Goal: Communication & Community: Answer question/provide support

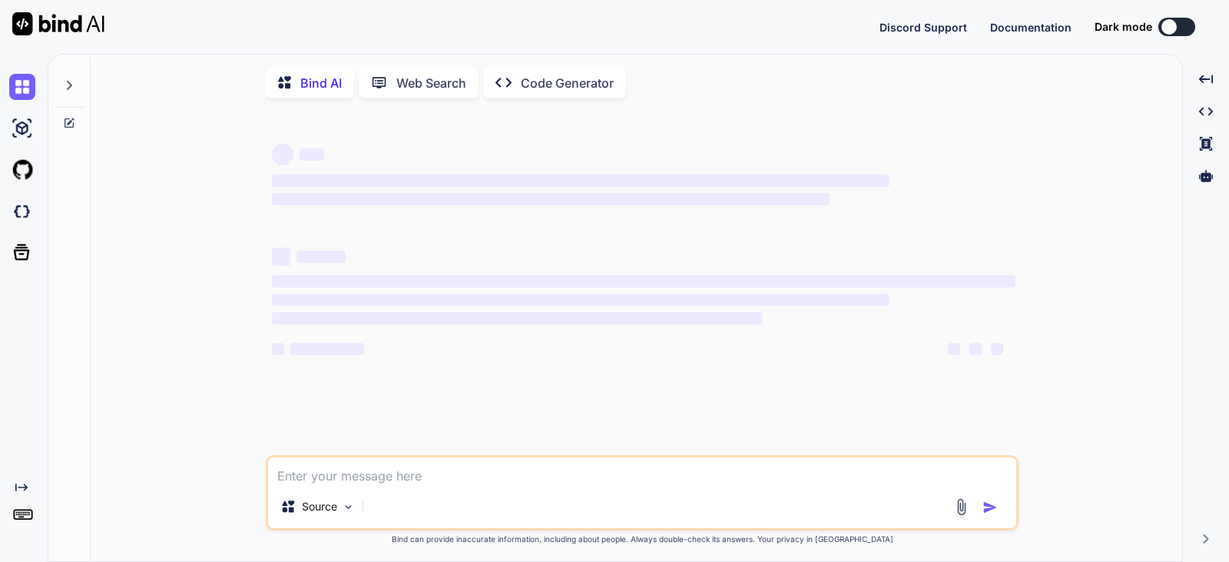
type textarea "x"
click at [302, 476] on textarea at bounding box center [642, 471] width 748 height 28
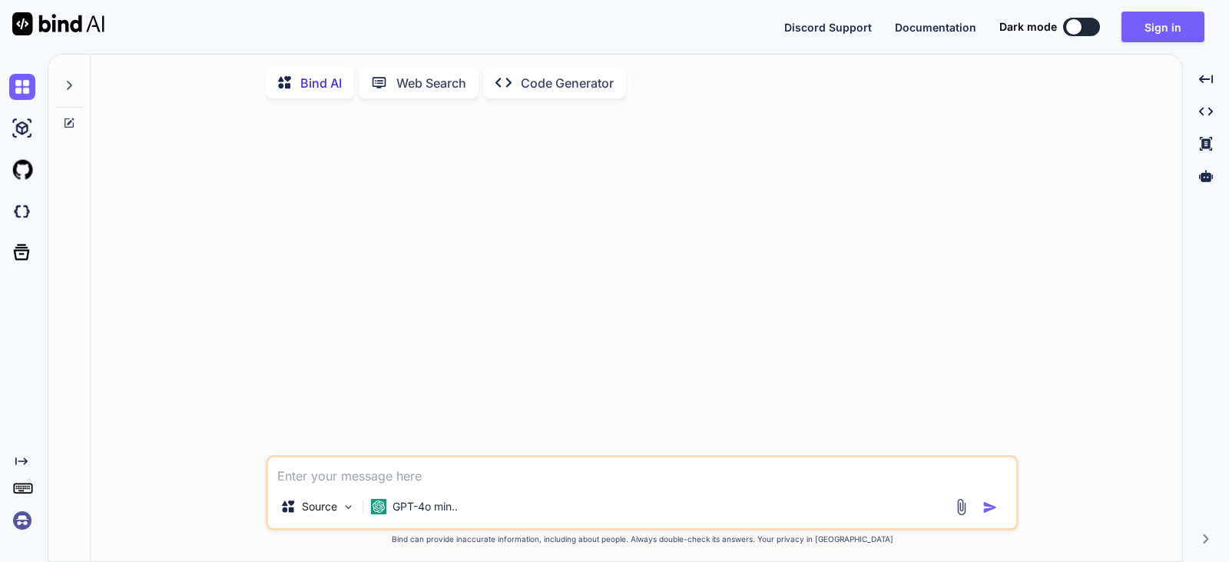
click at [25, 526] on img at bounding box center [22, 520] width 26 height 26
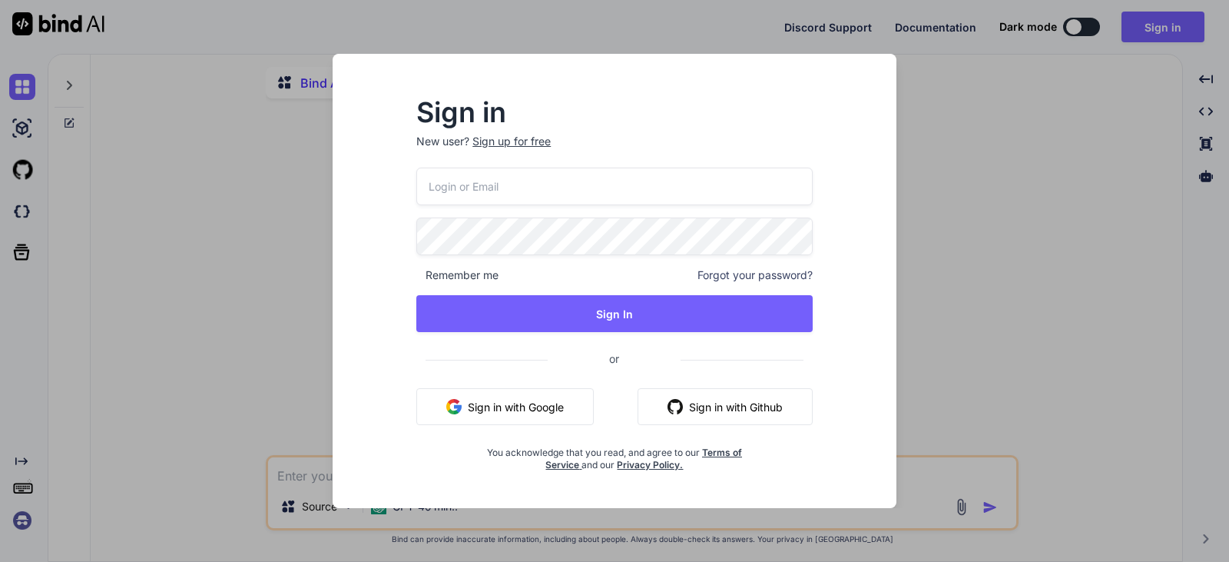
type input "[EMAIL_ADDRESS][DOMAIN_NAME]"
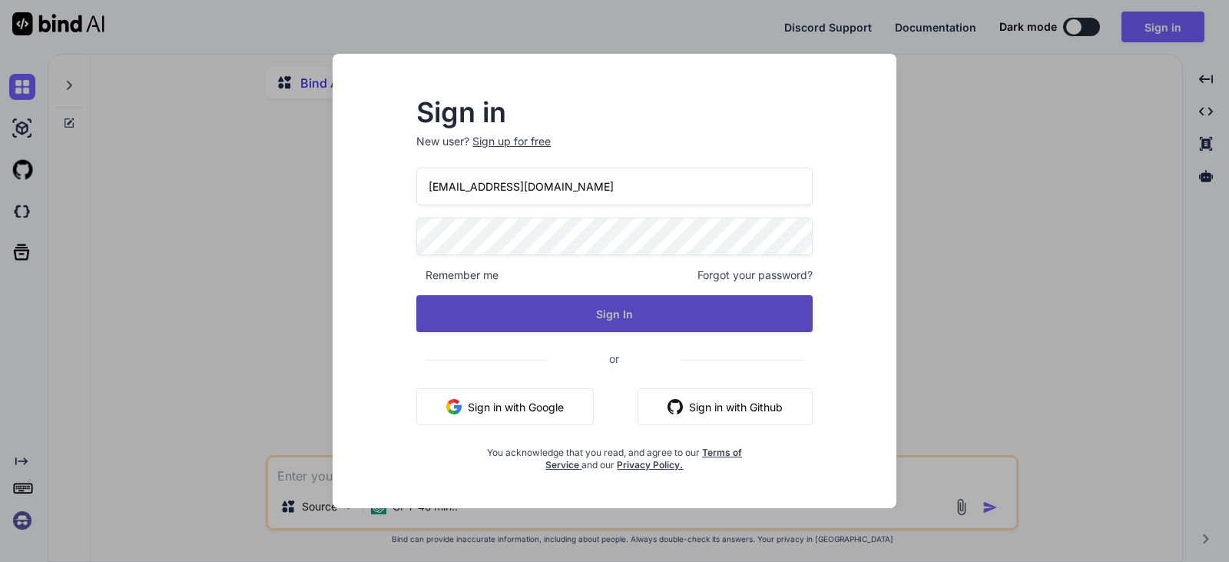
click at [503, 306] on button "Sign In" at bounding box center [614, 313] width 396 height 37
click at [608, 316] on button "Sign In" at bounding box center [614, 313] width 396 height 37
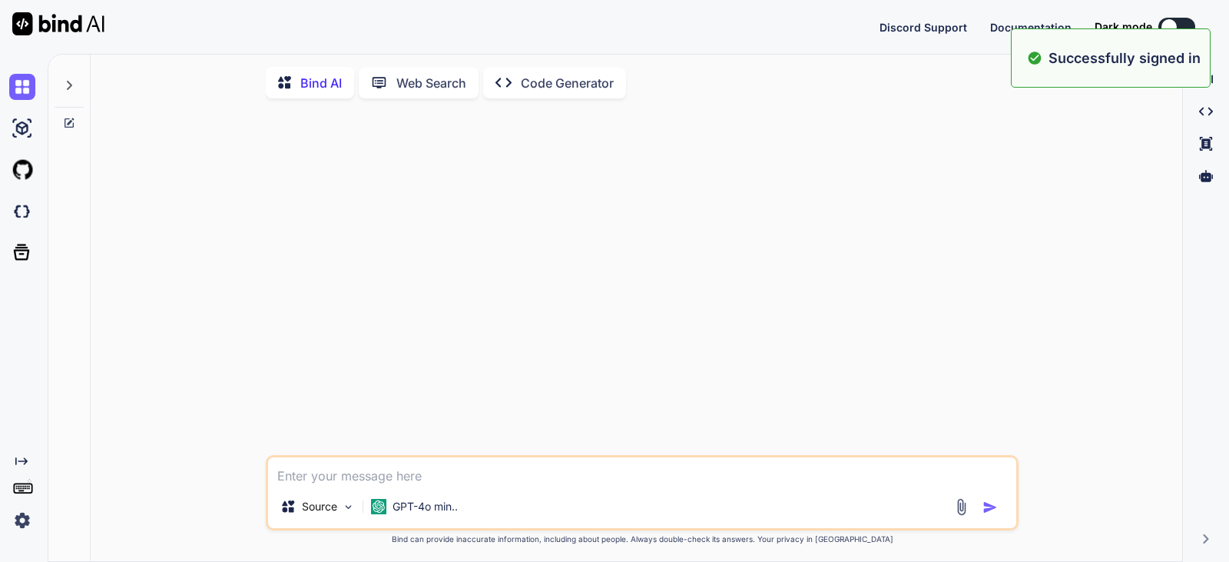
click at [316, 476] on textarea at bounding box center [642, 471] width 748 height 28
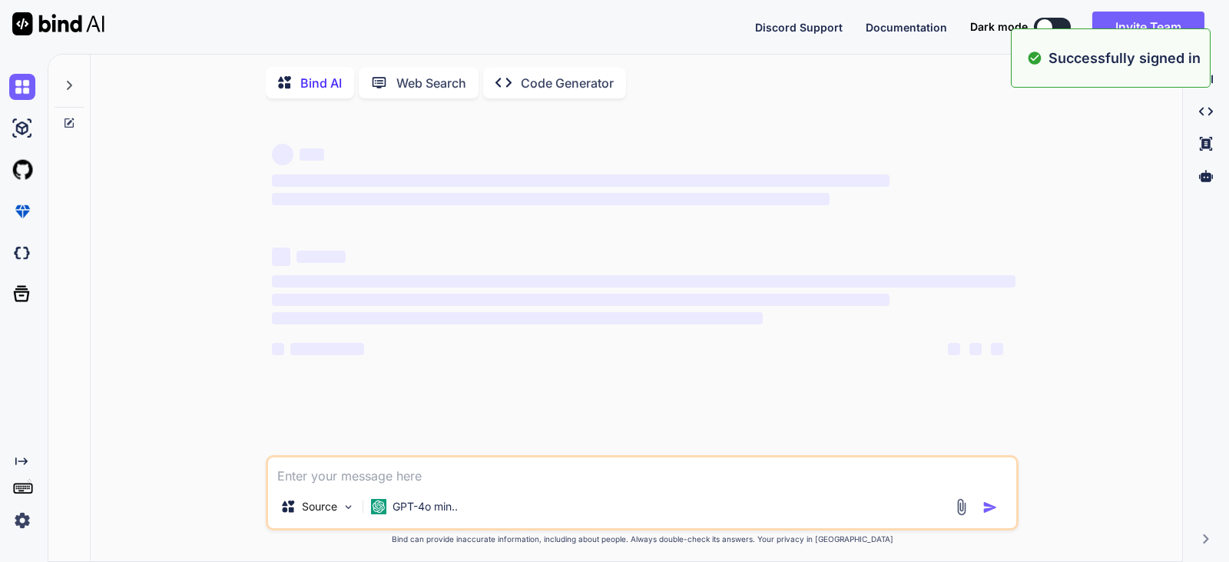
paste textarea "Hi [PERSON_NAME], We have published ADG-28 Phase III form on the Development en…"
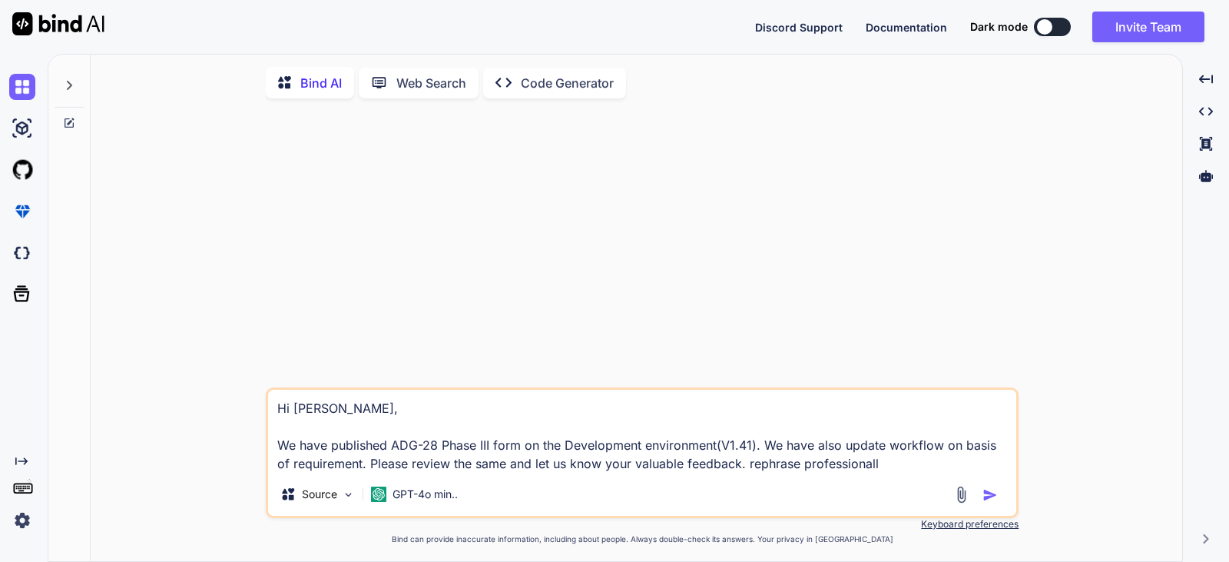
type textarea "Hi [PERSON_NAME], We have published ADG-28 Phase III form on the Development en…"
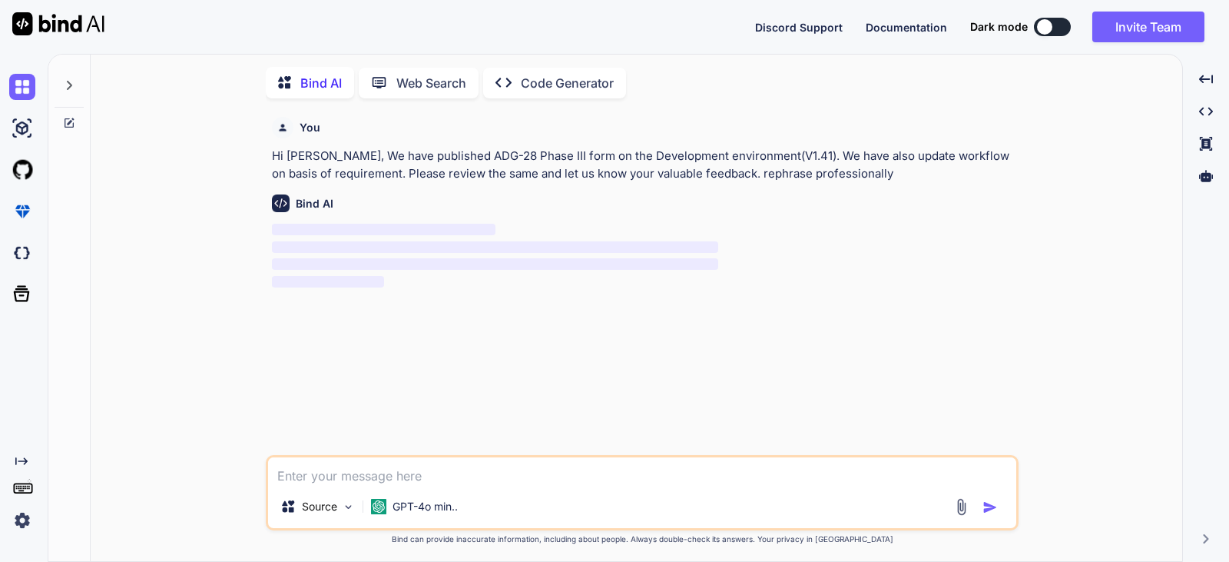
scroll to position [6, 0]
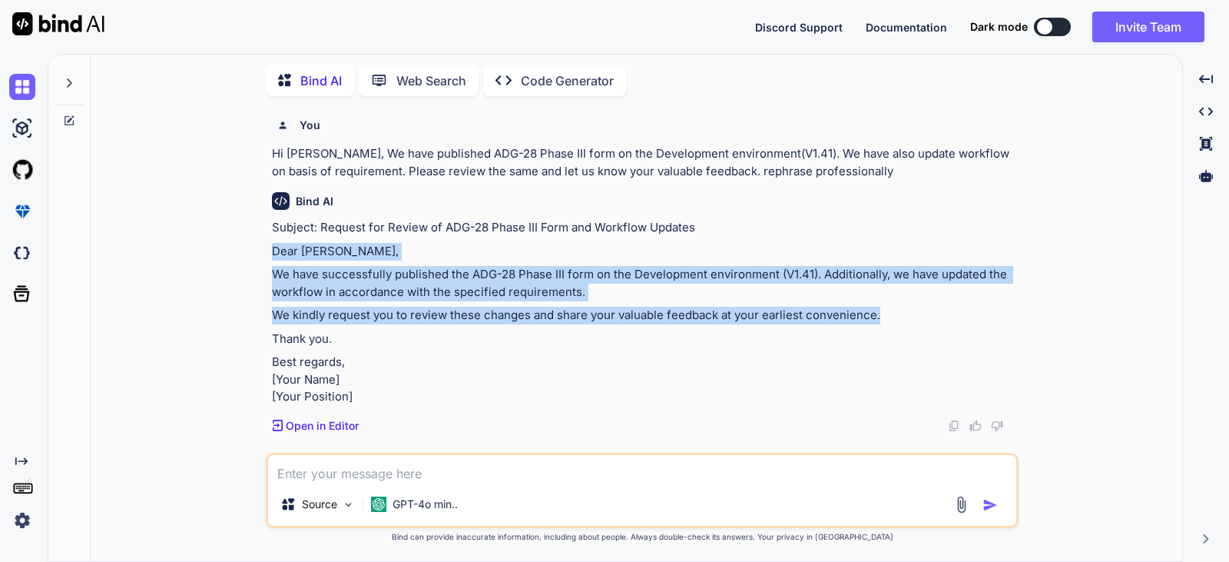
drag, startPoint x: 880, startPoint y: 316, endPoint x: 267, endPoint y: 256, distance: 615.1
click at [267, 256] on div "You Hi [PERSON_NAME], We have published ADG-28 Phase III form on the Developmen…" at bounding box center [642, 334] width 753 height 452
copy div "Dear [PERSON_NAME], We have successfully published the ADG-28 Phase III form on…"
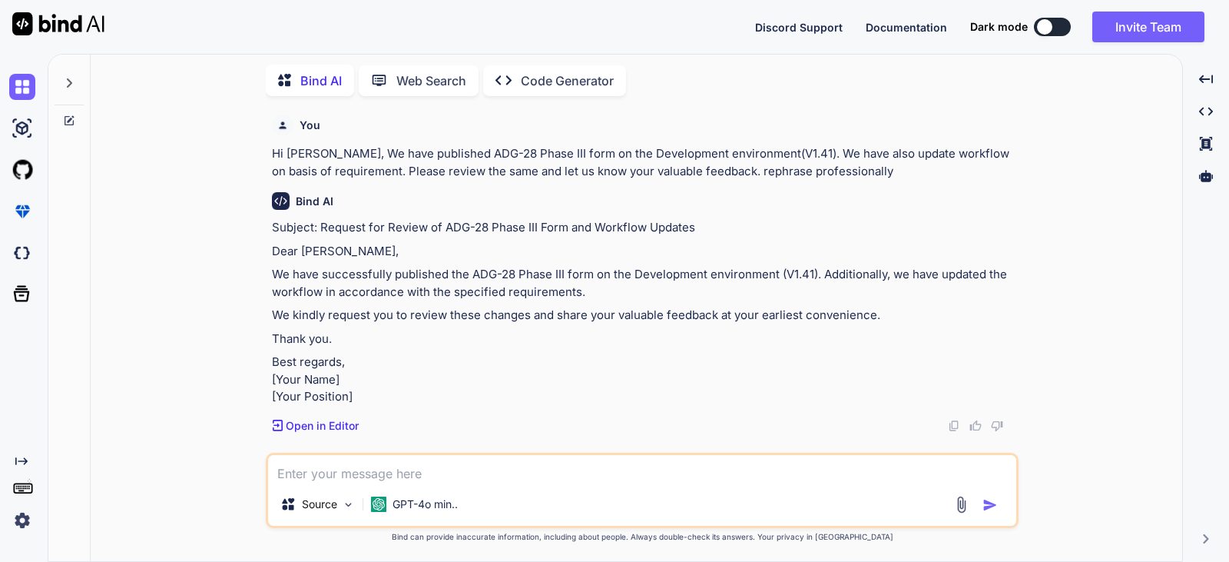
click at [578, 383] on p "Best regards, [Your Name] [Your Position]" at bounding box center [644, 379] width 744 height 52
